Goal: Task Accomplishment & Management: Complete application form

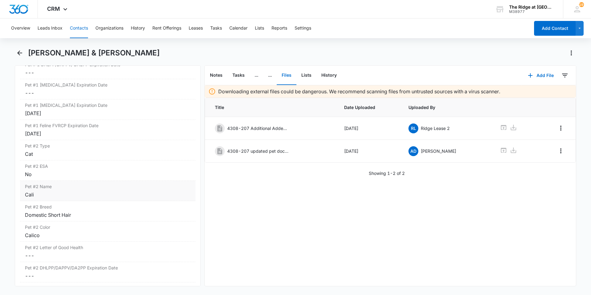
scroll to position [968, 0]
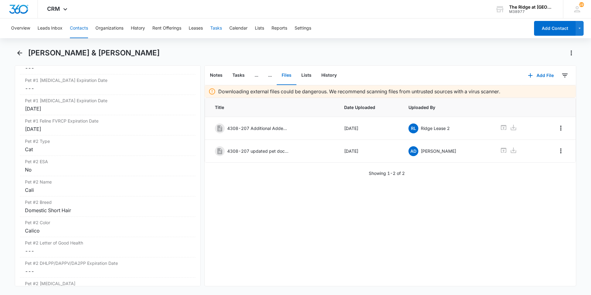
click at [221, 33] on button "Tasks" at bounding box center [216, 28] width 12 height 20
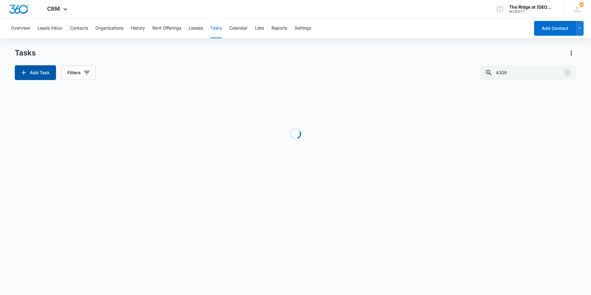
click at [46, 77] on button "Add Task" at bounding box center [35, 72] width 41 height 15
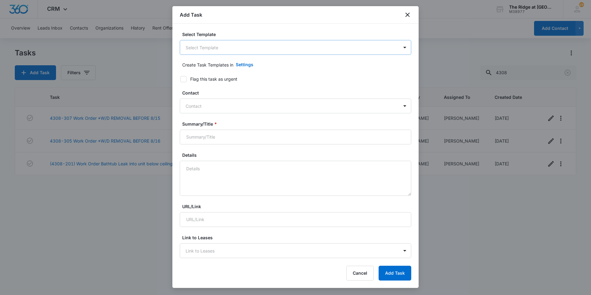
click at [253, 51] on body "CRM Apps Reputation Websites Forms CRM Email Social Content Intelligence Files …" at bounding box center [295, 147] width 591 height 295
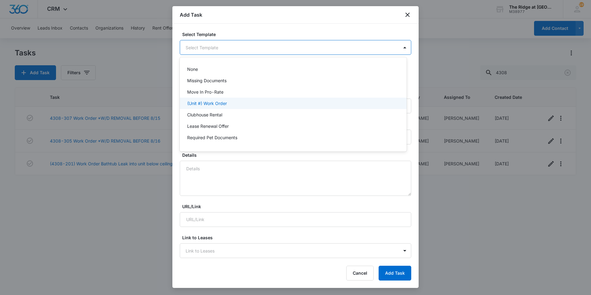
click at [242, 105] on div "(Unit #) Work Order" at bounding box center [292, 103] width 211 height 6
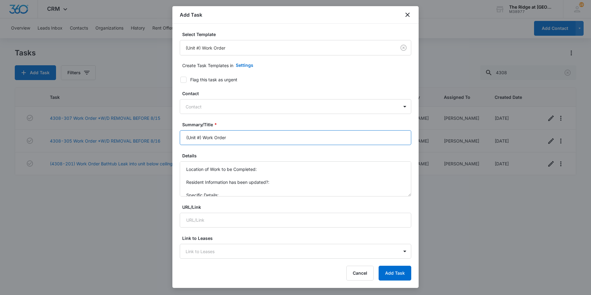
drag, startPoint x: 202, startPoint y: 137, endPoint x: 177, endPoint y: 139, distance: 25.6
click at [177, 139] on div "Select Template (Unit #) Work Order Create Task Templates in Settings Flag this…" at bounding box center [295, 142] width 246 height 236
type input "4384-101 Work Order"
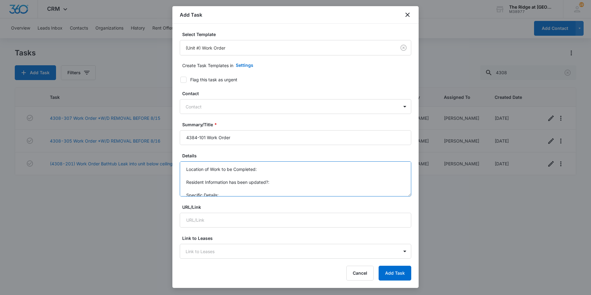
click at [270, 171] on textarea "Location of Work to be Completed: Resident Information has been updated?: Speci…" at bounding box center [295, 178] width 231 height 35
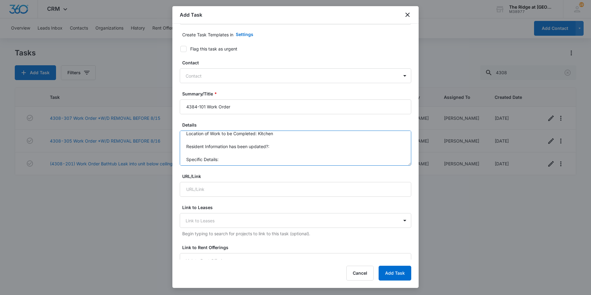
scroll to position [6, 0]
click at [244, 156] on textarea "Location of Work to be Completed: Kitchen Resident Information has been updated…" at bounding box center [295, 147] width 231 height 35
click at [377, 157] on textarea "Location of Work to be Completed: Kitchen Resident Information has been updated…" at bounding box center [295, 147] width 231 height 35
type textarea "Location of Work to be Completed: Kitchen Resident Information has been updated…"
click at [235, 78] on div at bounding box center [291, 76] width 212 height 8
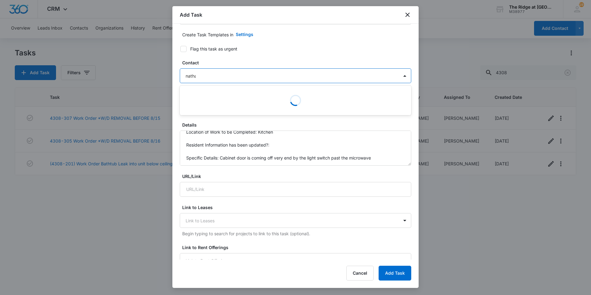
type input "[PERSON_NAME]"
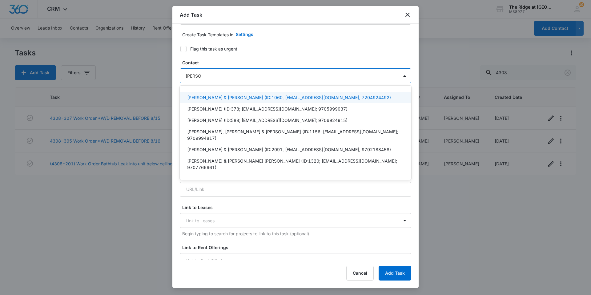
click at [274, 97] on p "[PERSON_NAME] & [PERSON_NAME] (ID:1060; [EMAIL_ADDRESS][DOMAIN_NAME]; 720492449…" at bounding box center [289, 97] width 204 height 6
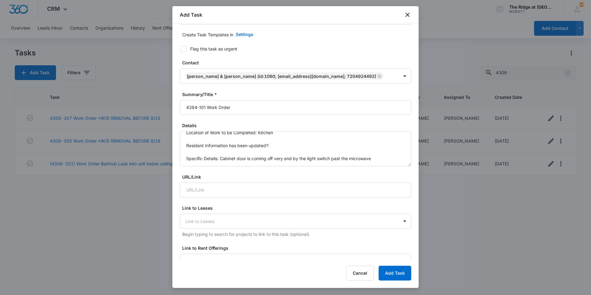
click at [296, 52] on form "Select Template (Unit #) Work Order Create Task Templates in Settings Flag this…" at bounding box center [295, 269] width 231 height 539
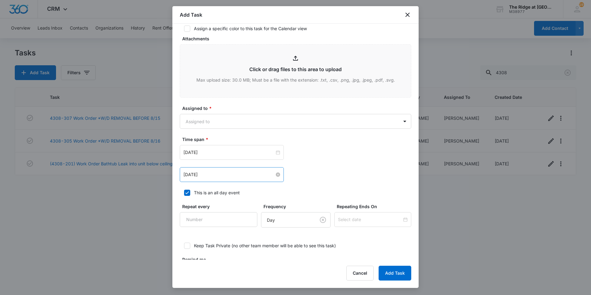
scroll to position [308, 0]
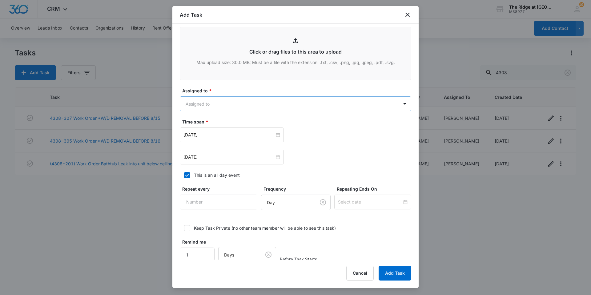
click at [215, 106] on body "CRM Apps Reputation Websites Forms CRM Email Social Content Intelligence Files …" at bounding box center [295, 147] width 591 height 295
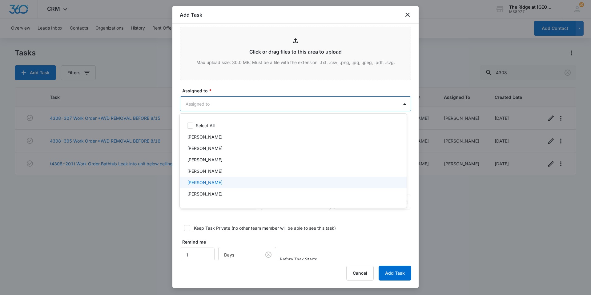
scroll to position [66, 0]
drag, startPoint x: 230, startPoint y: 184, endPoint x: 234, endPoint y: 137, distance: 46.9
click at [230, 183] on div "[PERSON_NAME]" at bounding box center [292, 184] width 211 height 6
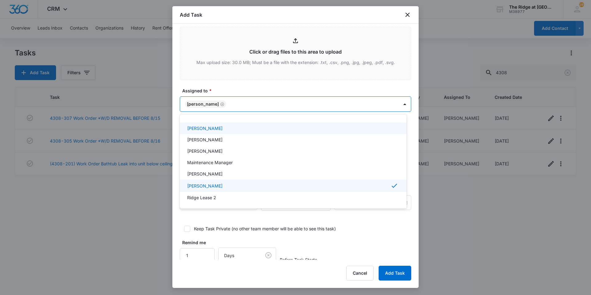
click at [246, 90] on div at bounding box center [295, 147] width 591 height 295
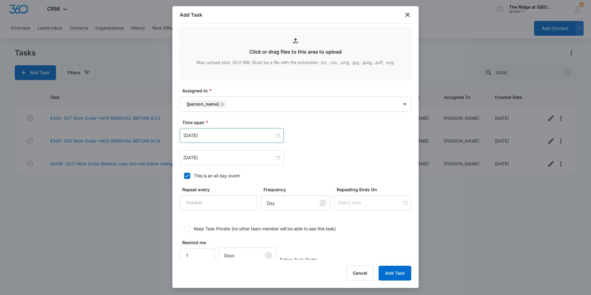
click at [223, 140] on div "[DATE]" at bounding box center [232, 135] width 104 height 15
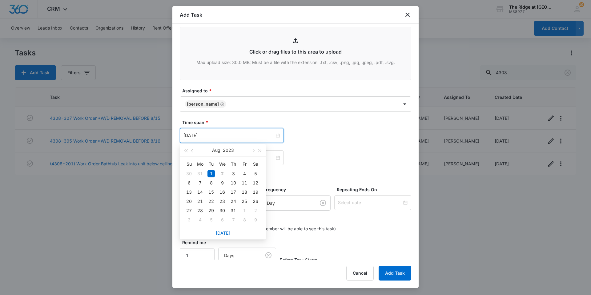
drag, startPoint x: 221, startPoint y: 232, endPoint x: 214, endPoint y: 205, distance: 28.2
click at [221, 232] on link "[DATE]" at bounding box center [223, 232] width 14 height 5
type input "[DATE]"
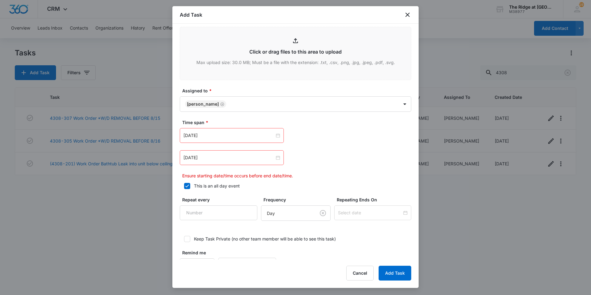
click at [215, 163] on div "[DATE]" at bounding box center [232, 157] width 104 height 15
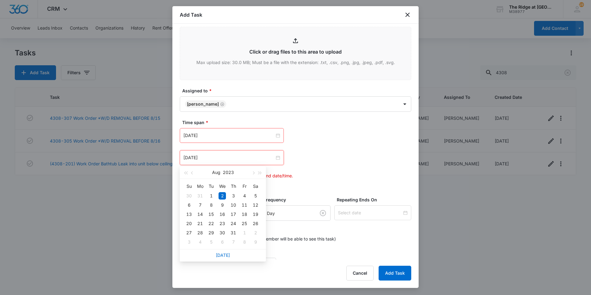
click at [222, 252] on div "[DATE]" at bounding box center [223, 255] width 86 height 12
click at [224, 255] on link "[DATE]" at bounding box center [223, 254] width 14 height 5
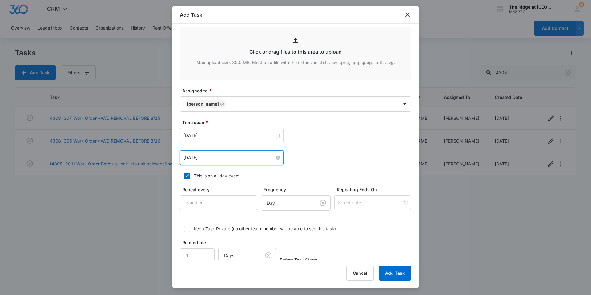
drag, startPoint x: 220, startPoint y: 158, endPoint x: 217, endPoint y: 163, distance: 5.2
click at [220, 159] on input "[DATE]" at bounding box center [228, 157] width 91 height 7
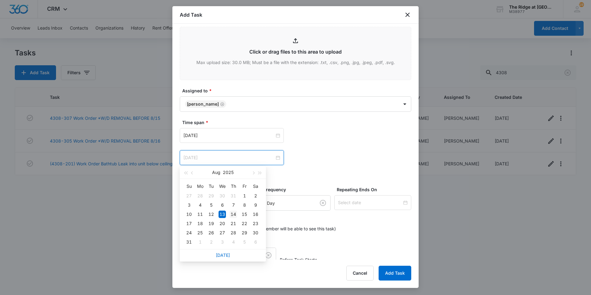
type input "[DATE]"
click at [233, 212] on div "14" at bounding box center [232, 213] width 7 height 7
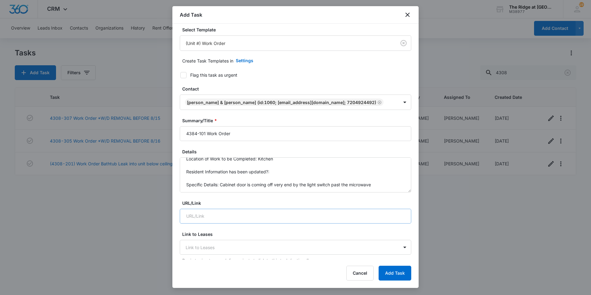
scroll to position [0, 0]
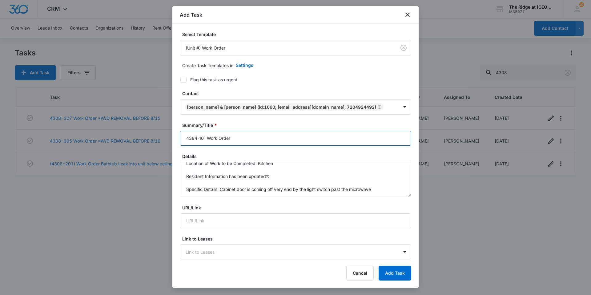
click at [241, 139] on input "4384-101 Work Order" at bounding box center [295, 138] width 231 height 15
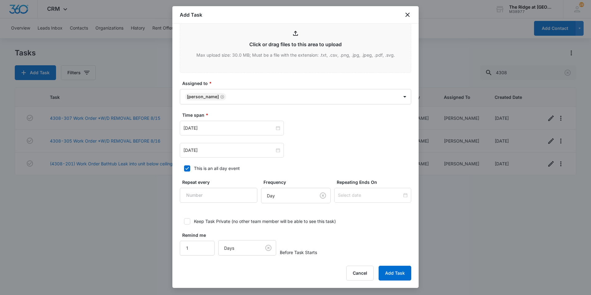
scroll to position [318, 0]
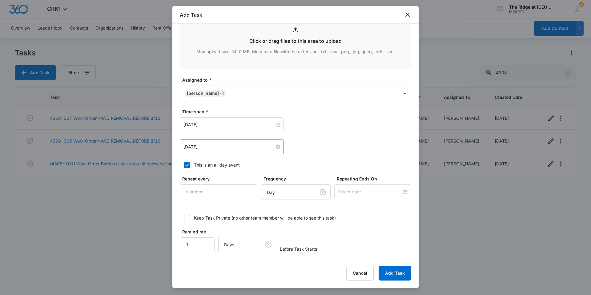
type input "4384-101 Work Order Cabinet door comin off"
click at [213, 149] on input "[DATE]" at bounding box center [228, 146] width 91 height 7
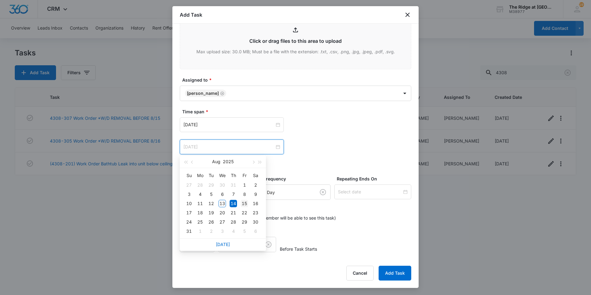
drag, startPoint x: 245, startPoint y: 201, endPoint x: 307, endPoint y: 156, distance: 76.9
click at [245, 200] on div "15" at bounding box center [244, 203] width 7 height 7
type input "[DATE]"
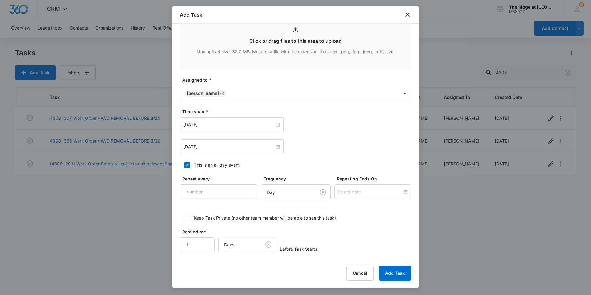
drag, startPoint x: 346, startPoint y: 145, endPoint x: 376, endPoint y: 227, distance: 86.9
click at [346, 146] on div "[DATE] [DATE] Su Mo Tu We Th Fr Sa 27 28 29 30 31 1 2 3 4 5 6 7 8 9 10 11 12 13…" at bounding box center [295, 146] width 231 height 15
click at [398, 269] on button "Add Task" at bounding box center [394, 272] width 33 height 15
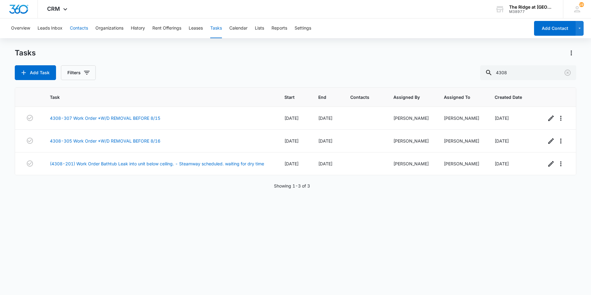
click at [83, 29] on button "Contacts" at bounding box center [79, 28] width 18 height 20
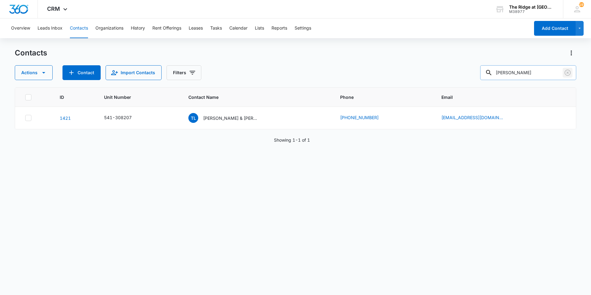
click at [565, 70] on icon "Clear" at bounding box center [567, 73] width 6 height 6
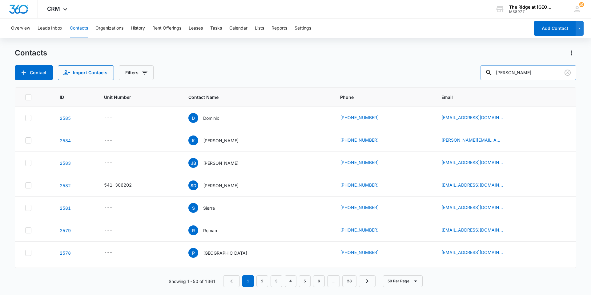
type input "[PERSON_NAME]"
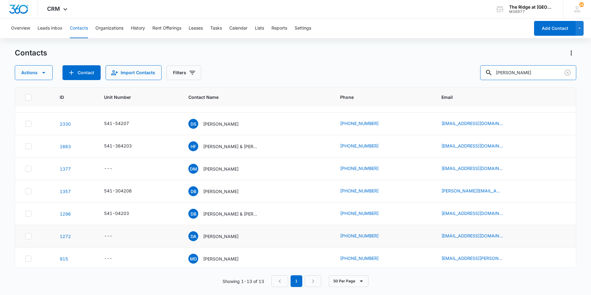
scroll to position [31, 0]
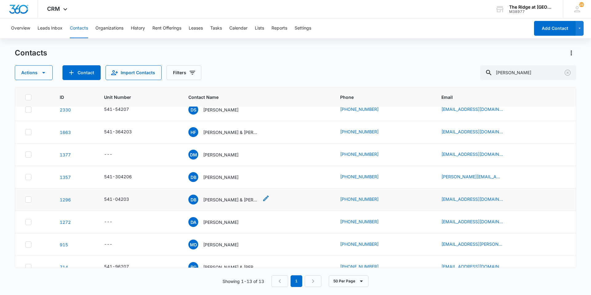
click at [235, 201] on p "[PERSON_NAME] & [PERSON_NAME]" at bounding box center [230, 199] width 55 height 6
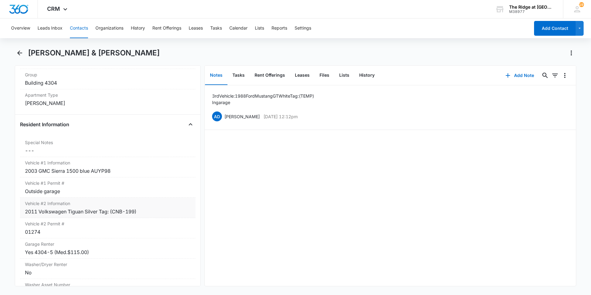
scroll to position [615, 0]
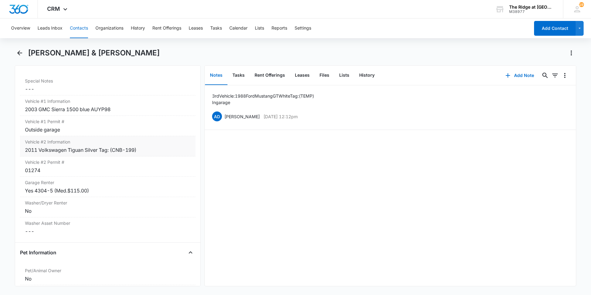
click at [155, 151] on div "2011 Volkswagen Tiguan Silver Tag: (CNB-199)" at bounding box center [107, 149] width 165 height 7
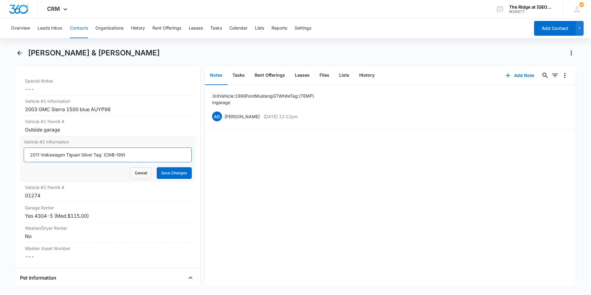
drag, startPoint x: 141, startPoint y: 155, endPoint x: 25, endPoint y: 155, distance: 116.9
click at [25, 155] on input "2011 Volkswagen Tiguan Silver Tag: (CNB-199)" at bounding box center [108, 154] width 168 height 15
type input "2011 Hundi Cenada limited Silver Tag:(temp tag)"
click at [184, 173] on button "Save Changes" at bounding box center [174, 173] width 35 height 12
